Goal: Information Seeking & Learning: Understand process/instructions

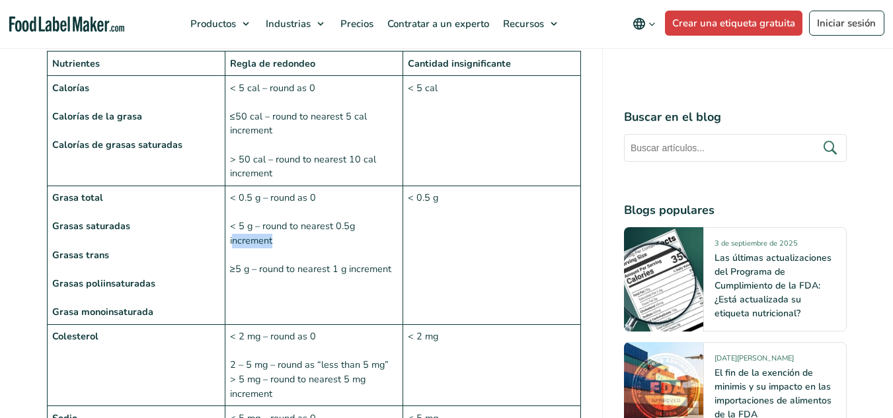
scroll to position [1388, 0]
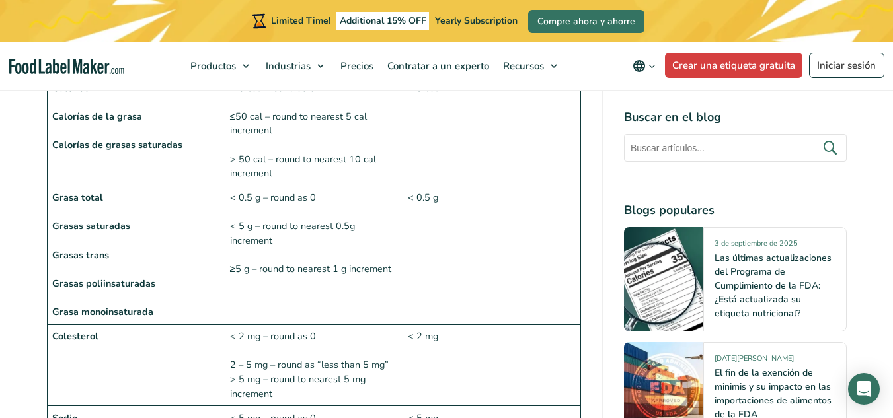
click at [358, 186] on td "< 0.5 g – round as 0 < 5 g – round to nearest 0.5g increment ≥5 g – round to ne…" at bounding box center [314, 255] width 178 height 139
drag, startPoint x: 346, startPoint y: 156, endPoint x: 228, endPoint y: 158, distance: 117.6
click at [228, 186] on td "< 0.5 g – round as 0 < 5 g – round to nearest 0.5g increment ≥5 g – round to ne…" at bounding box center [314, 255] width 178 height 139
click at [233, 186] on td "< 0.5 g – round as 0 < 5 g – round to nearest 0.5g increment ≥5 g – round to ne…" at bounding box center [314, 255] width 178 height 139
drag, startPoint x: 233, startPoint y: 159, endPoint x: 335, endPoint y: 154, distance: 102.6
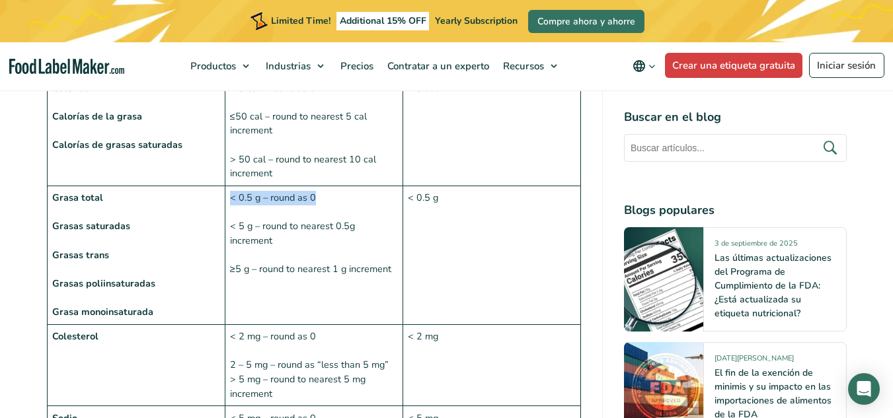
click at [335, 186] on td "< 0.5 g – round as 0 < 5 g – round to nearest 0.5g increment ≥5 g – round to ne…" at bounding box center [314, 255] width 178 height 139
click at [224, 186] on td "Grasa total Grasas saturadas Grasas trans Grasas poliinsaturadas Grasa monoinsa…" at bounding box center [136, 255] width 178 height 139
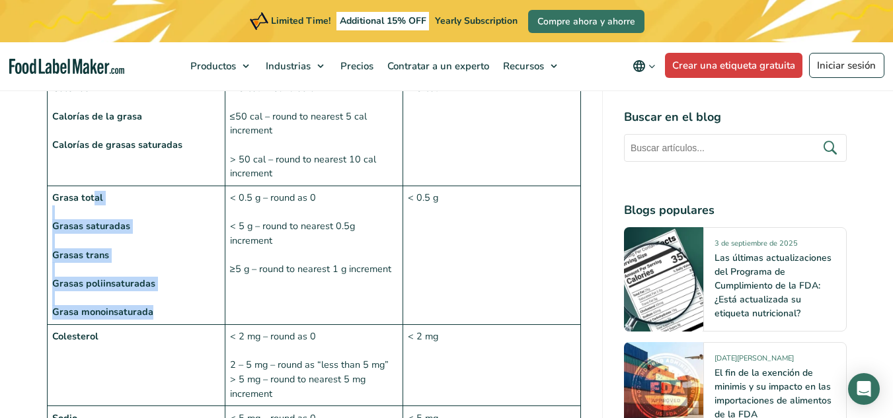
drag, startPoint x: 91, startPoint y: 153, endPoint x: 182, endPoint y: 268, distance: 145.8
click at [161, 280] on td "Grasa total Grasas saturadas Grasas trans Grasas poliinsaturadas Grasa monoinsa…" at bounding box center [136, 255] width 178 height 139
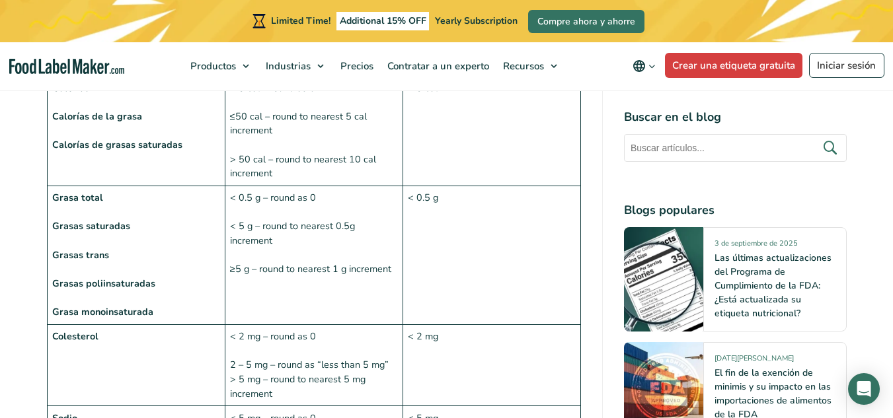
click at [334, 217] on td "< 0.5 g – round as 0 < 5 g – round to nearest 0.5g increment ≥5 g – round to ne…" at bounding box center [314, 255] width 178 height 139
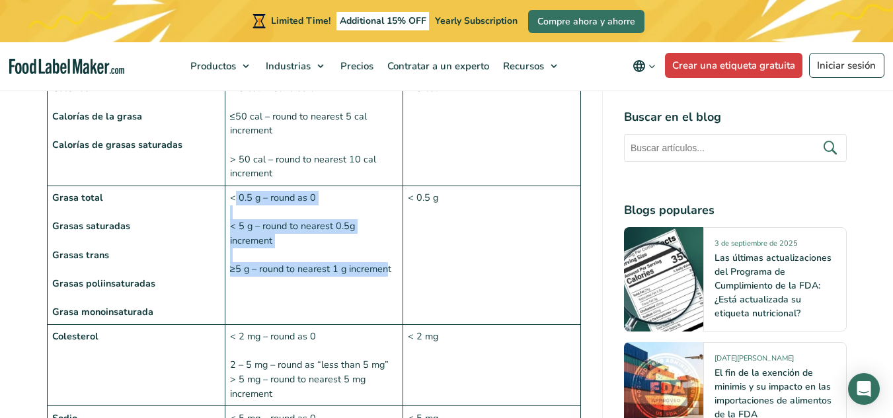
drag, startPoint x: 388, startPoint y: 232, endPoint x: 236, endPoint y: 157, distance: 169.6
click at [236, 186] on td "< 0.5 g – round as 0 < 5 g – round to nearest 0.5g increment ≥5 g – round to ne…" at bounding box center [314, 255] width 178 height 139
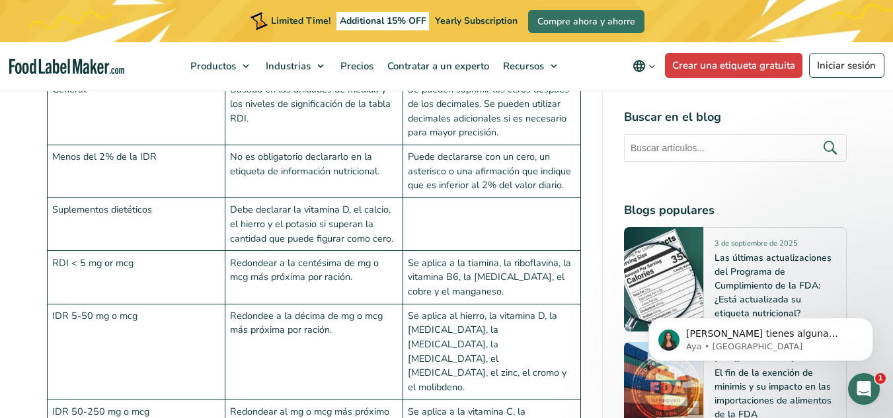
scroll to position [3635, 0]
